Goal: Task Accomplishment & Management: Complete application form

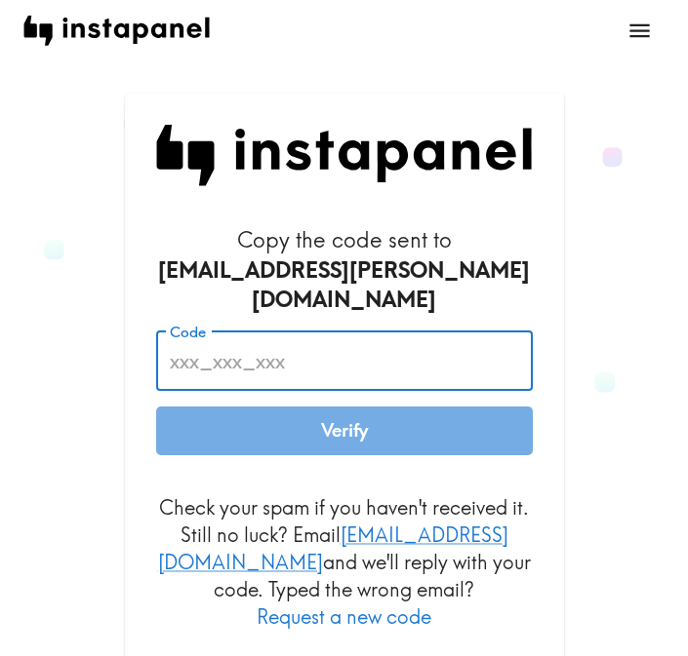
click at [283, 344] on input "Code" at bounding box center [344, 361] width 377 height 60
